Goal: Browse casually

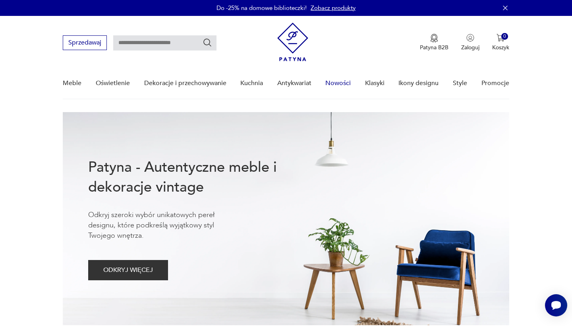
click at [335, 87] on link "Nowości" at bounding box center [337, 83] width 25 height 31
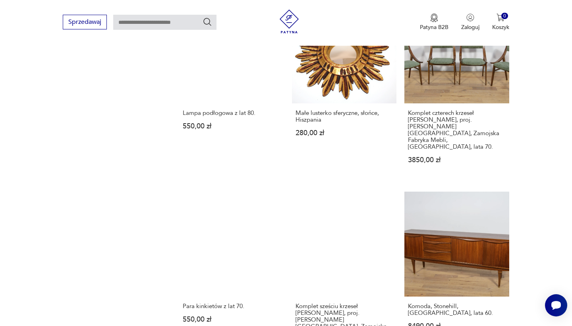
scroll to position [589, 0]
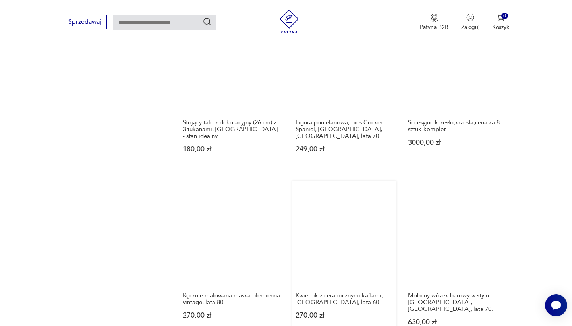
scroll to position [597, 0]
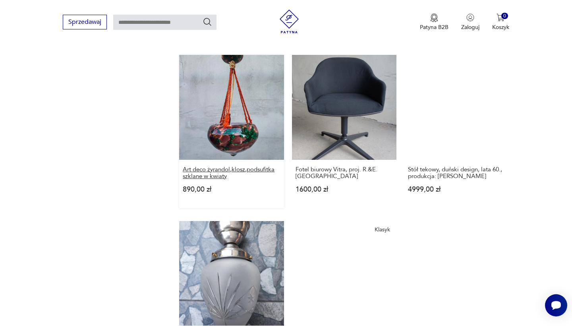
scroll to position [709, 0]
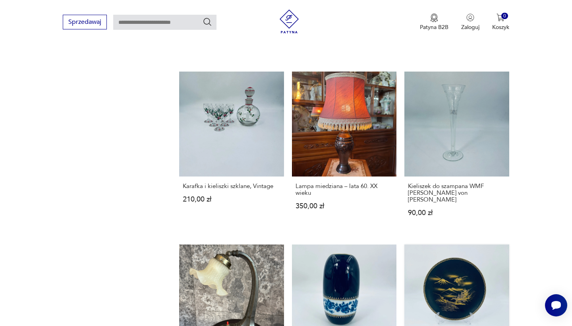
scroll to position [708, 0]
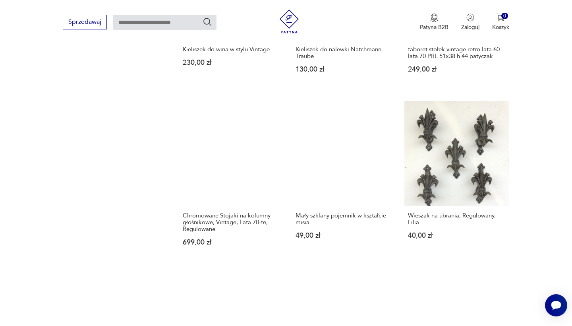
scroll to position [635, 0]
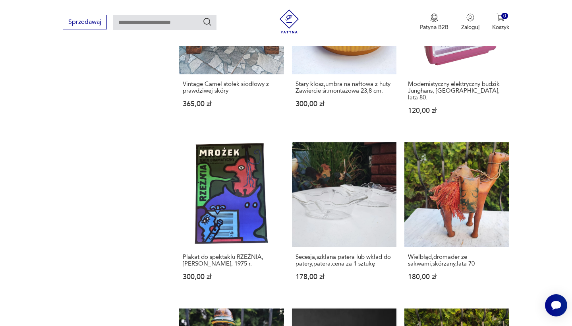
scroll to position [622, 0]
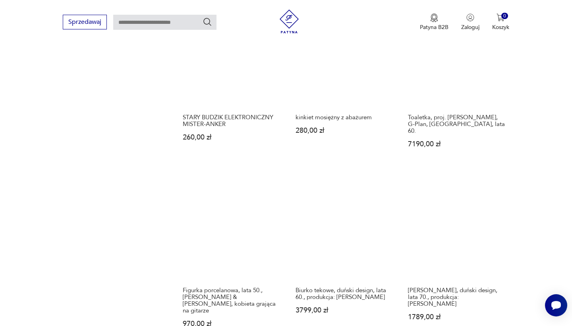
scroll to position [602, 0]
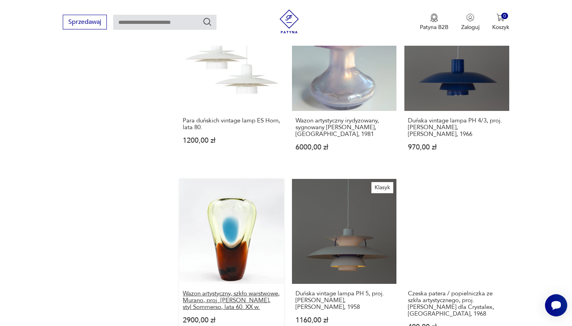
scroll to position [607, 0]
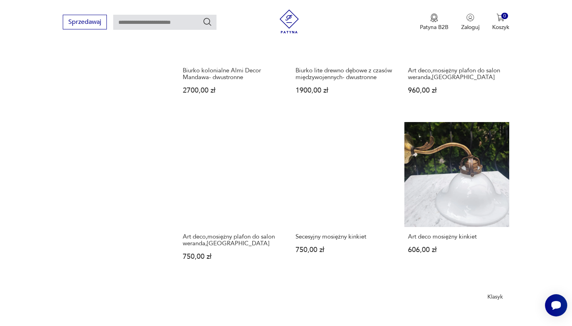
scroll to position [636, 0]
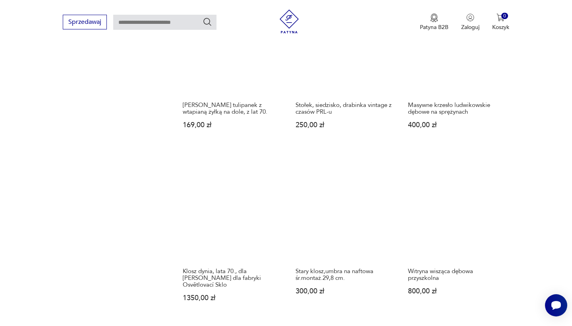
scroll to position [600, 0]
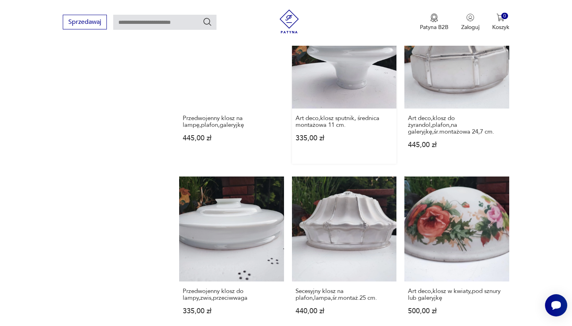
scroll to position [586, 0]
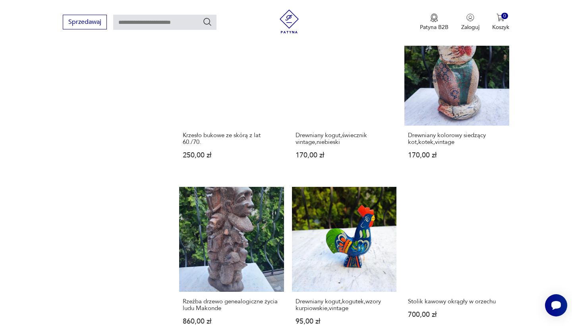
scroll to position [601, 0]
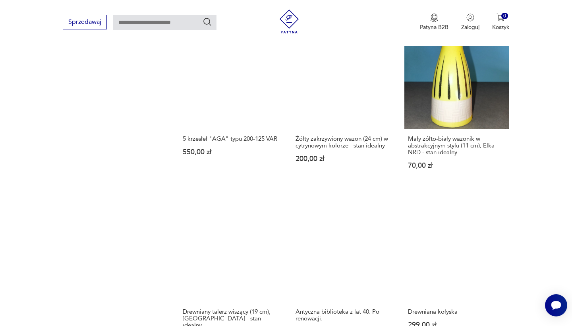
scroll to position [578, 0]
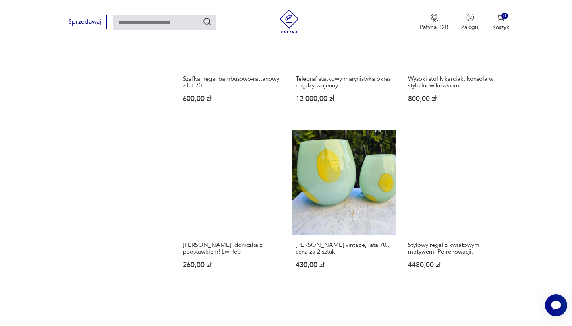
scroll to position [713, 0]
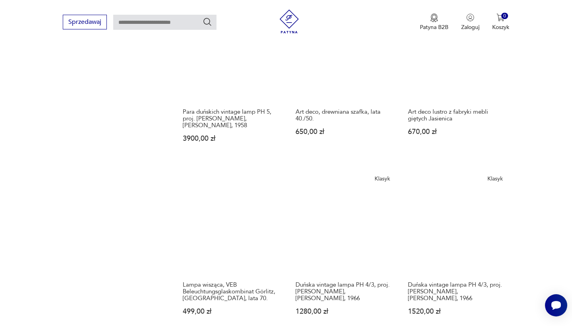
scroll to position [611, 0]
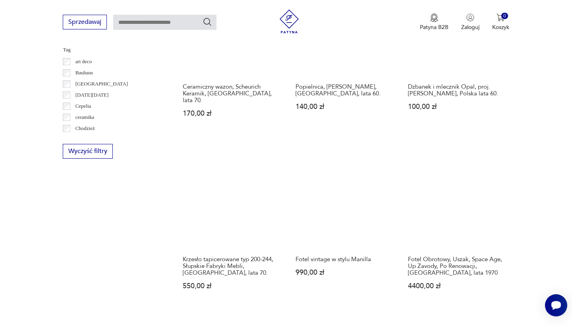
scroll to position [582, 0]
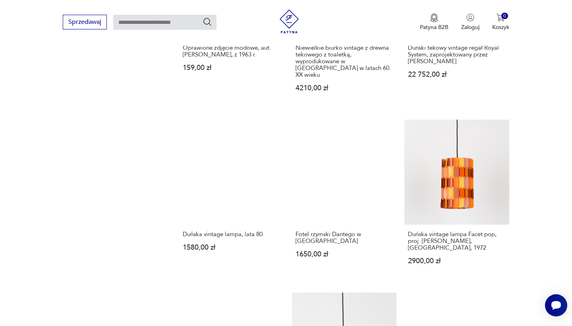
scroll to position [638, 0]
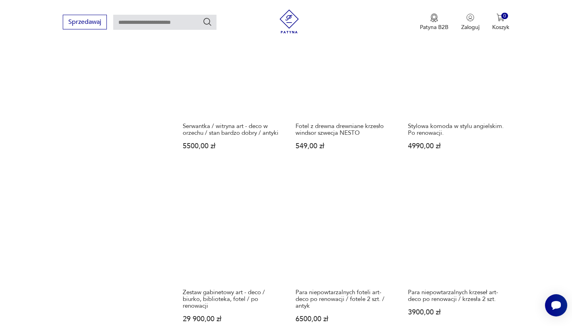
scroll to position [583, 0]
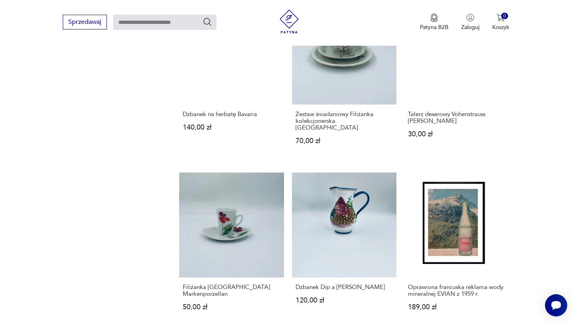
scroll to position [584, 0]
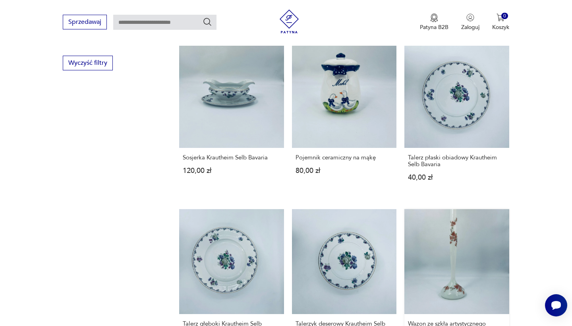
scroll to position [549, 0]
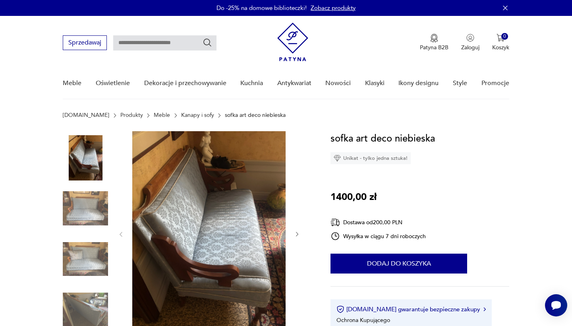
click at [87, 211] on img at bounding box center [85, 207] width 45 height 45
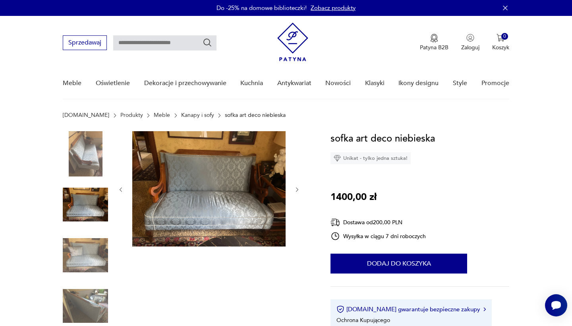
click at [83, 162] on img at bounding box center [85, 153] width 45 height 45
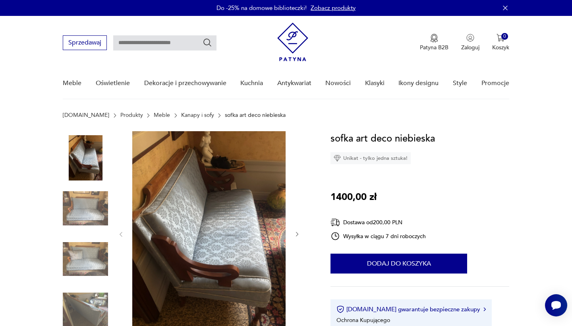
click at [91, 256] on img at bounding box center [85, 258] width 45 height 45
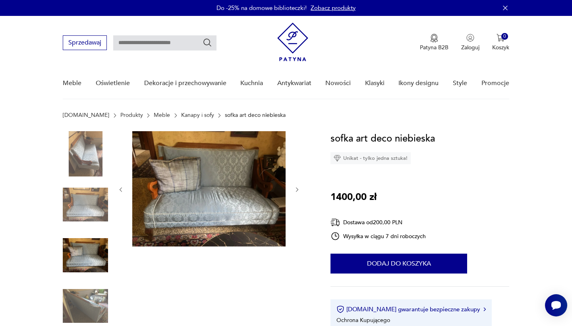
click at [94, 284] on img at bounding box center [85, 305] width 45 height 45
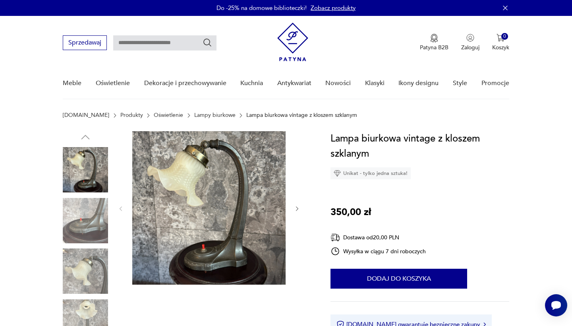
click at [93, 229] on img at bounding box center [85, 220] width 45 height 45
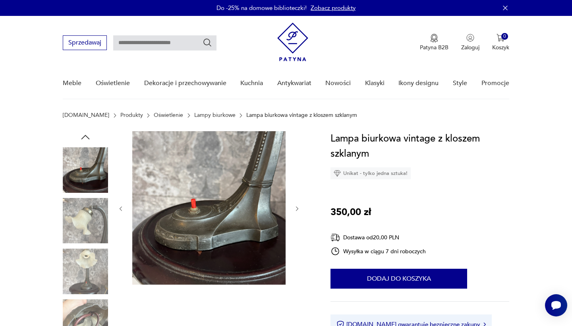
scroll to position [72, 0]
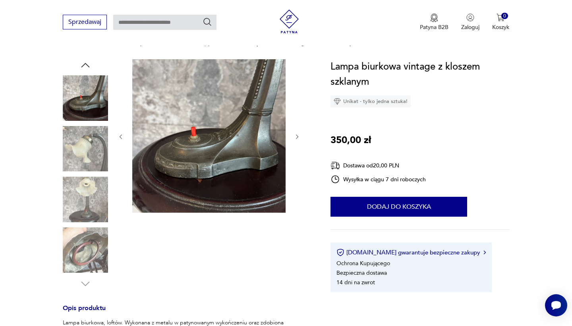
click at [87, 239] on img at bounding box center [85, 249] width 45 height 45
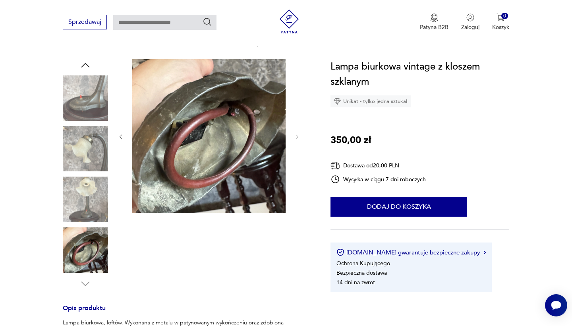
click at [83, 198] on img at bounding box center [85, 198] width 45 height 45
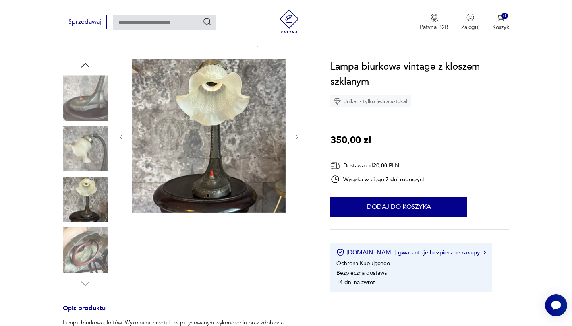
click at [84, 102] on img at bounding box center [85, 97] width 45 height 45
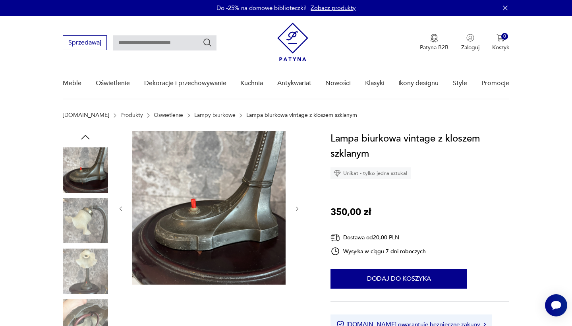
scroll to position [0, 0]
click at [96, 209] on img at bounding box center [85, 220] width 45 height 45
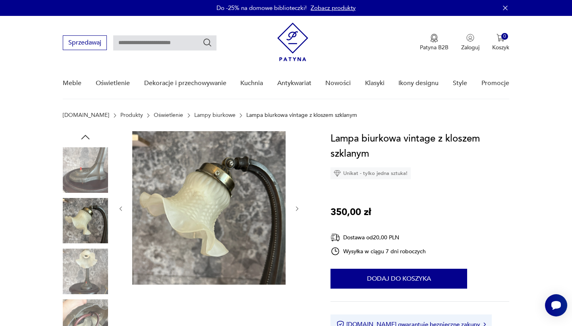
click at [91, 258] on img at bounding box center [85, 270] width 45 height 45
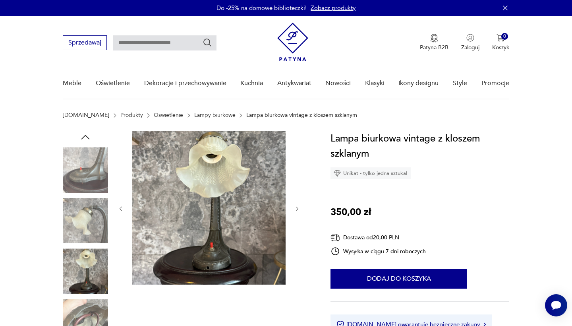
click at [86, 210] on img at bounding box center [85, 220] width 45 height 45
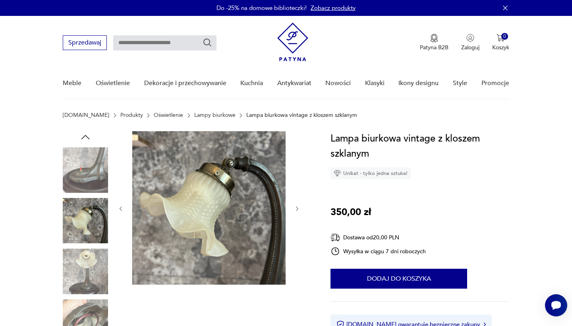
click at [85, 170] on img at bounding box center [85, 169] width 45 height 45
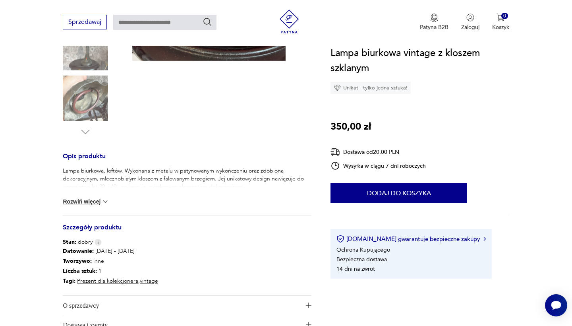
scroll to position [222, 0]
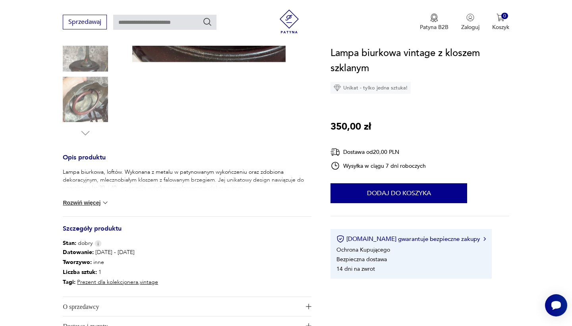
click at [93, 204] on button "Rozwiń więcej" at bounding box center [86, 202] width 46 height 8
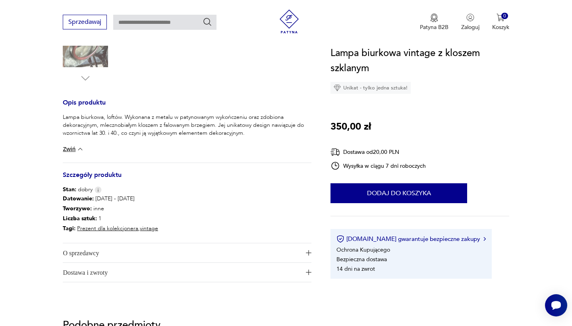
scroll to position [280, 0]
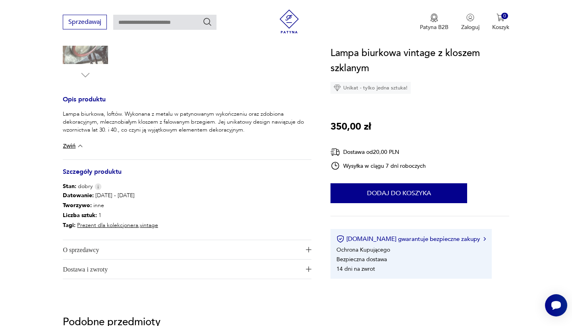
click at [184, 246] on span "O sprzedawcy" at bounding box center [181, 249] width 237 height 19
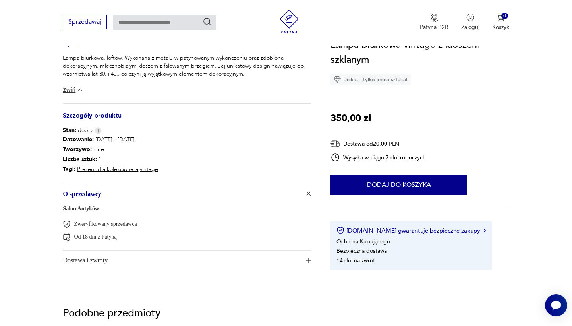
scroll to position [336, 0]
click at [184, 264] on span "Dostawa i zwroty" at bounding box center [181, 259] width 237 height 19
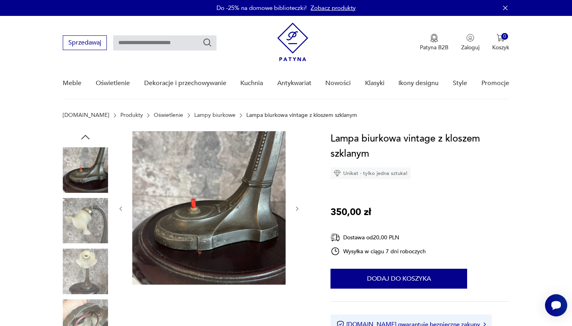
scroll to position [0, 0]
click at [94, 216] on img at bounding box center [85, 220] width 45 height 45
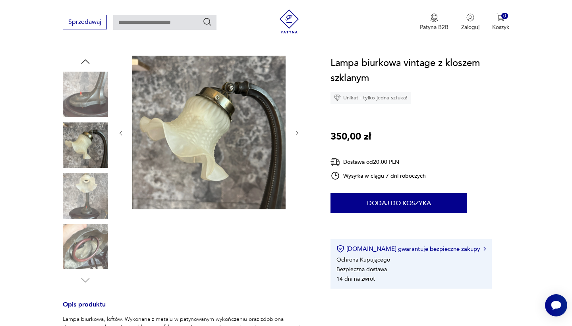
scroll to position [75, 0]
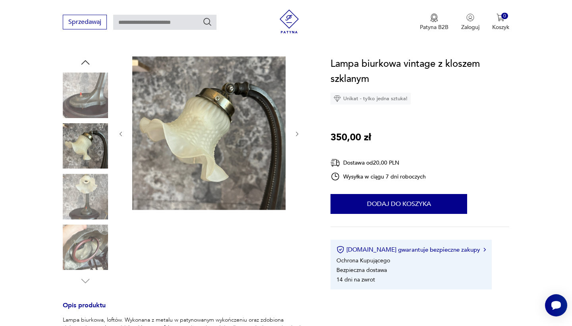
click at [83, 140] on img at bounding box center [85, 145] width 45 height 45
click at [89, 200] on img at bounding box center [85, 195] width 45 height 45
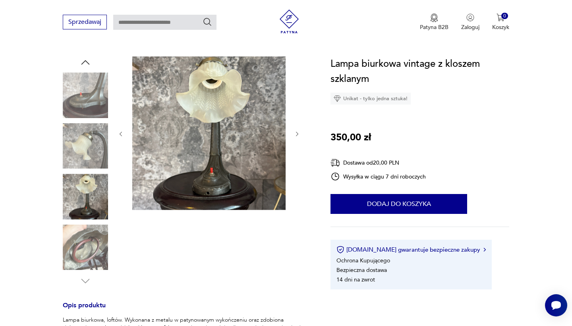
click at [81, 94] on img at bounding box center [85, 94] width 45 height 45
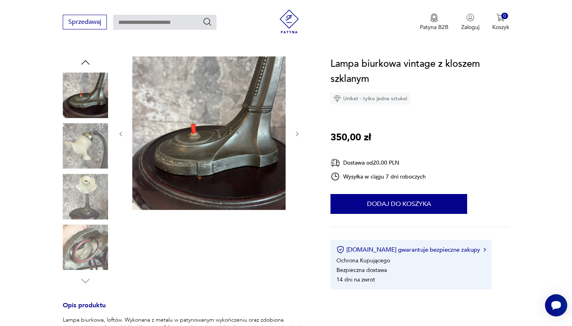
click at [85, 155] on img at bounding box center [85, 145] width 45 height 45
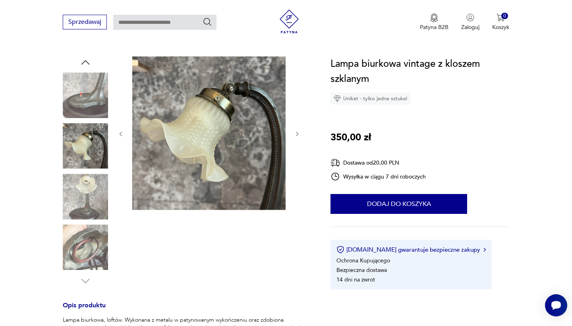
click at [89, 198] on img at bounding box center [85, 195] width 45 height 45
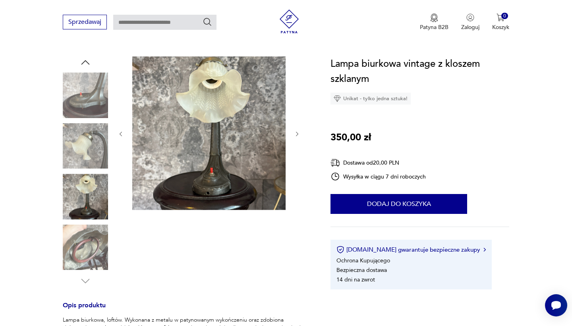
click at [92, 231] on img at bounding box center [85, 246] width 45 height 45
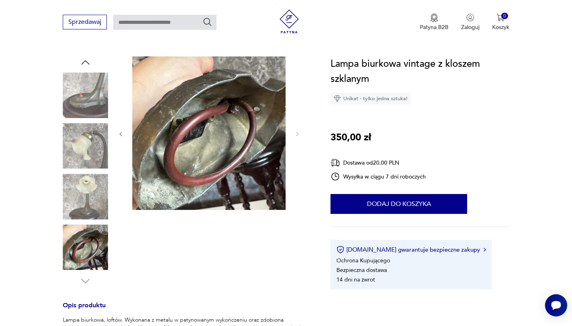
click at [100, 265] on img at bounding box center [85, 246] width 45 height 45
click at [91, 156] on img at bounding box center [85, 145] width 45 height 45
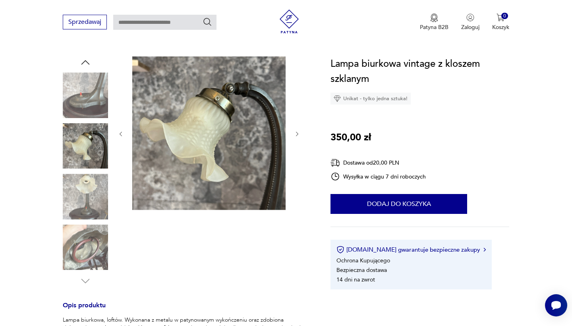
click at [89, 91] on img at bounding box center [85, 94] width 45 height 45
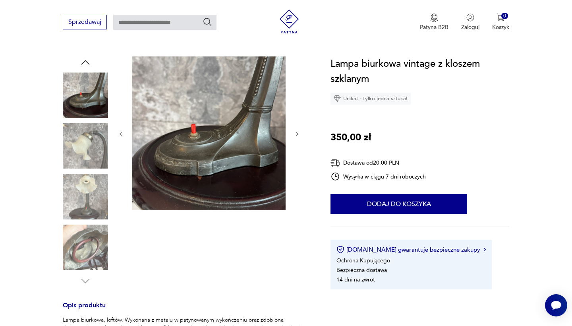
click at [87, 61] on icon "button" at bounding box center [85, 62] width 12 height 12
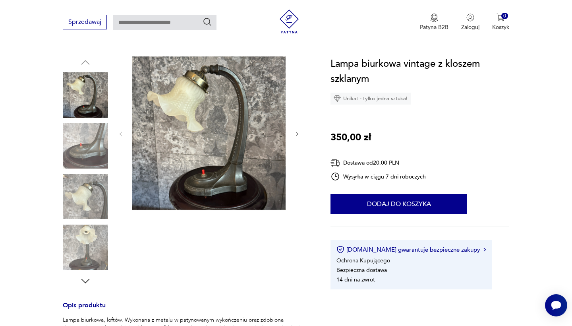
click at [90, 103] on img at bounding box center [85, 94] width 45 height 45
